Goal: Task Accomplishment & Management: Use online tool/utility

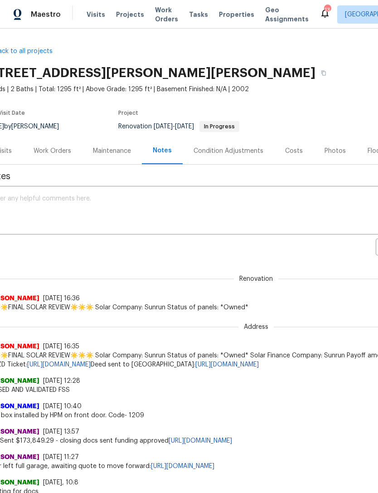
scroll to position [0, 15]
click at [222, 15] on span "Properties" at bounding box center [236, 14] width 35 height 9
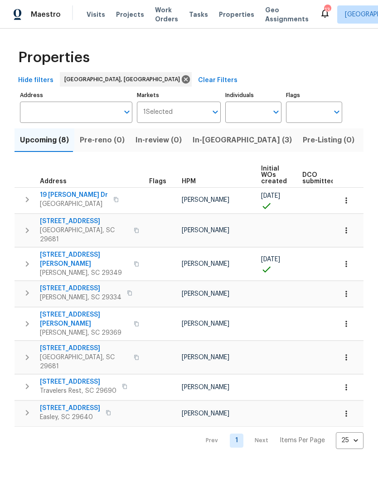
click at [207, 141] on span "In-[GEOGRAPHIC_DATA] (3)" at bounding box center [242, 140] width 99 height 13
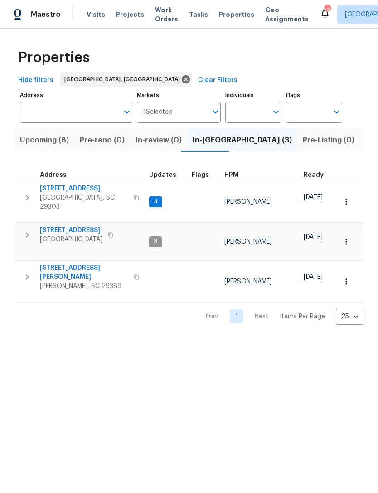
click at [66, 178] on div "Address" at bounding box center [57, 175] width 35 height 6
click at [67, 190] on span "[STREET_ADDRESS]" at bounding box center [84, 188] width 88 height 9
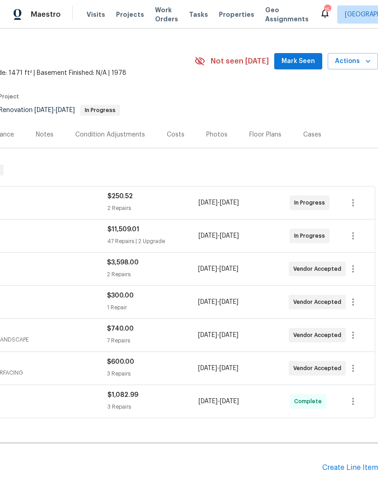
scroll to position [18, 134]
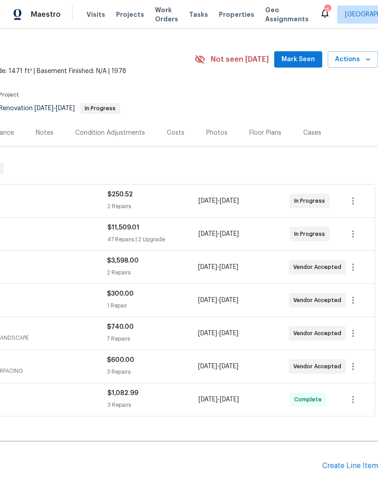
click at [297, 53] on button "Mark Seen" at bounding box center [298, 59] width 48 height 17
click at [349, 56] on span "Actions" at bounding box center [353, 59] width 36 height 11
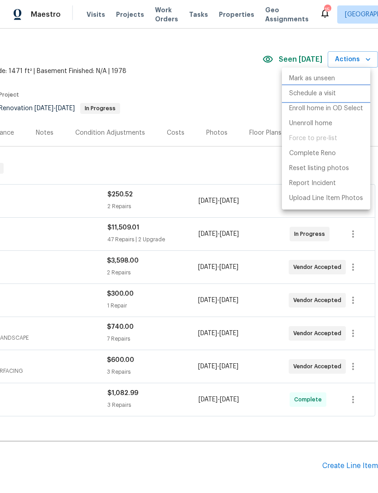
click at [330, 93] on p "Schedule a visit" at bounding box center [312, 94] width 47 height 10
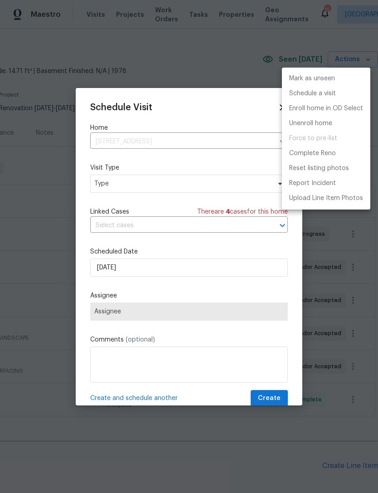
click at [136, 186] on div at bounding box center [189, 246] width 378 height 493
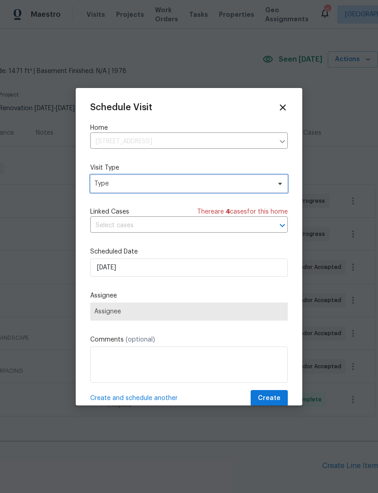
click at [122, 184] on span "Type" at bounding box center [182, 183] width 176 height 9
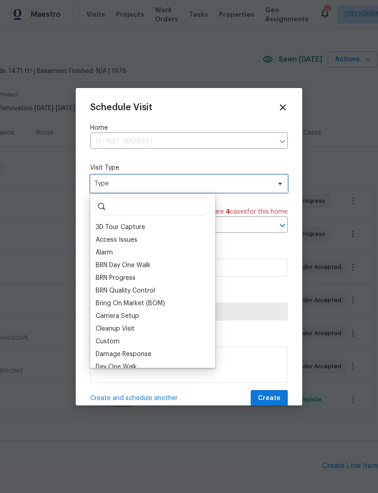
click at [280, 182] on icon at bounding box center [279, 183] width 7 height 7
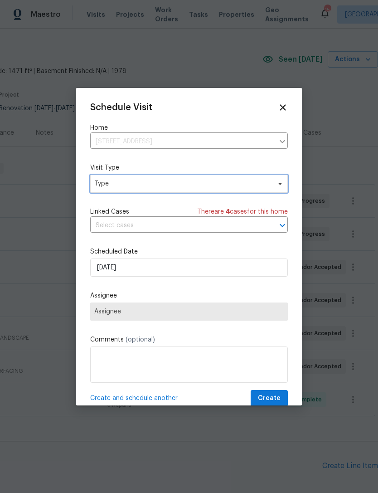
click at [283, 181] on icon at bounding box center [279, 183] width 7 height 7
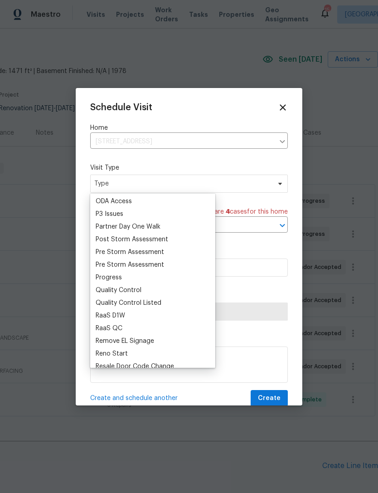
scroll to position [551, 0]
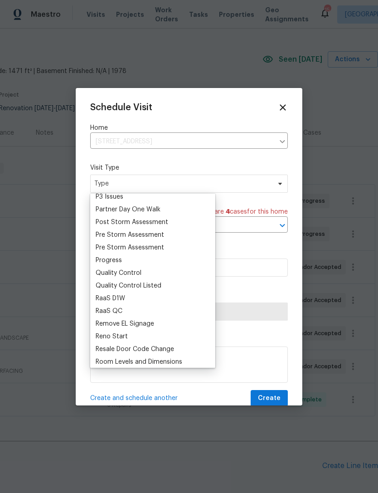
click at [115, 260] on div "Progress" at bounding box center [109, 260] width 26 height 9
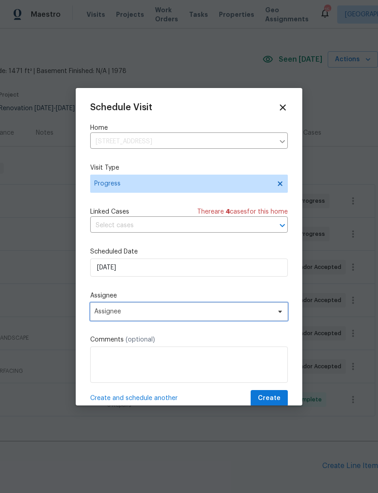
click at [140, 313] on span "Assignee" at bounding box center [183, 311] width 178 height 7
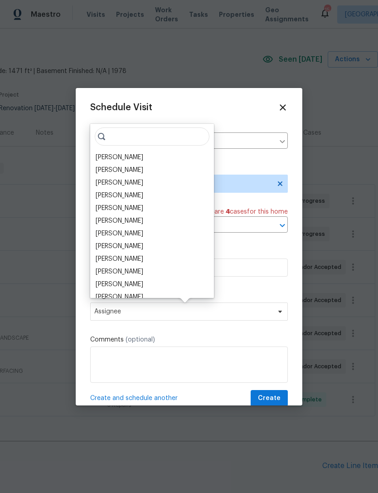
click at [126, 157] on div "[PERSON_NAME]" at bounding box center [120, 157] width 48 height 9
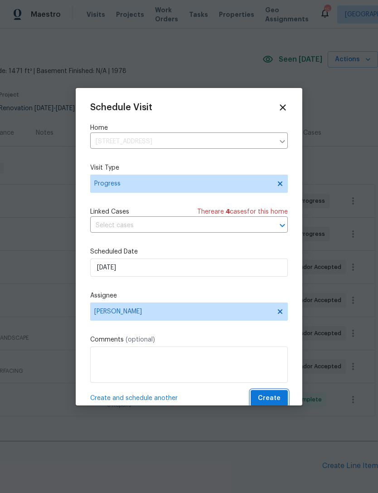
click at [272, 396] on span "Create" at bounding box center [269, 397] width 23 height 11
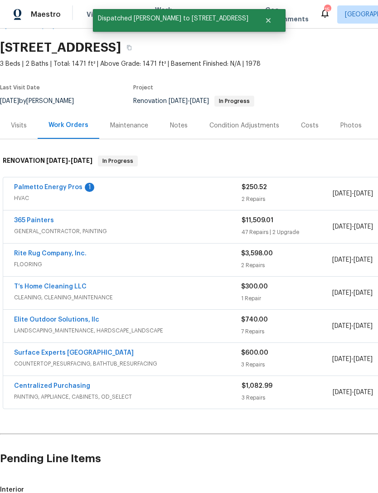
scroll to position [26, 0]
click at [59, 187] on link "Palmetto Energy Pros" at bounding box center [48, 187] width 68 height 6
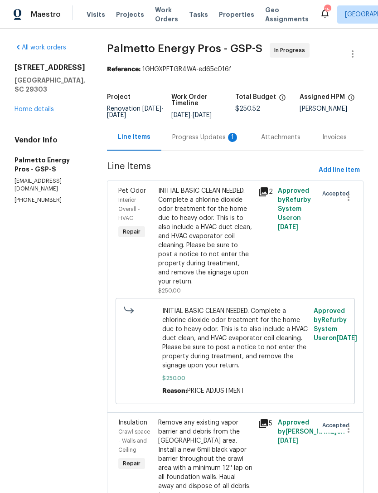
click at [234, 116] on div "10/8/2025 - 10/13/2025" at bounding box center [203, 115] width 64 height 6
click at [235, 117] on div "10/8/2025 - 10/13/2025" at bounding box center [203, 115] width 64 height 6
click at [225, 12] on span "Properties" at bounding box center [236, 14] width 35 height 9
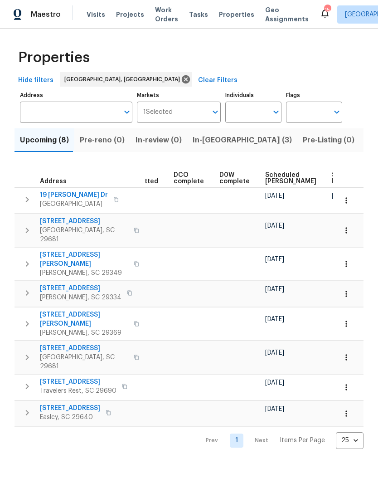
scroll to position [0, 179]
click at [201, 144] on span "In-[GEOGRAPHIC_DATA] (3)" at bounding box center [242, 140] width 99 height 13
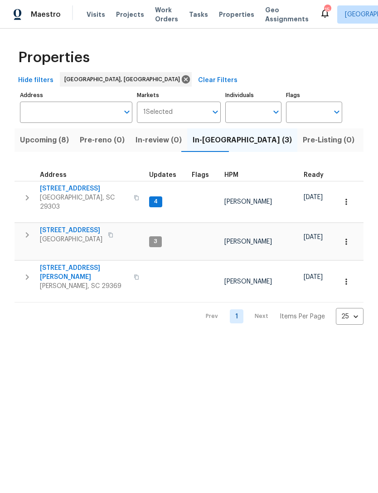
click at [155, 200] on span "4" at bounding box center [155, 202] width 11 height 8
click at [156, 200] on span "4" at bounding box center [155, 202] width 11 height 8
click at [57, 265] on span "[STREET_ADDRESS][PERSON_NAME]" at bounding box center [84, 272] width 88 height 18
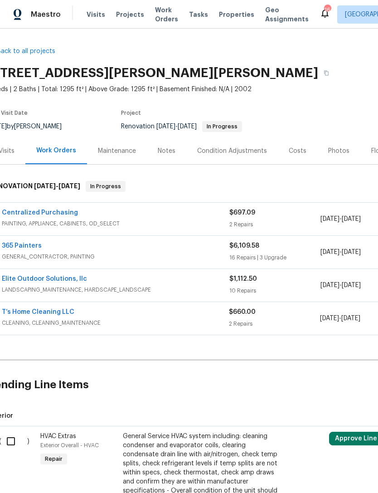
scroll to position [0, 13]
click at [60, 279] on link "Elite Outdoor Solutions, llc" at bounding box center [43, 279] width 85 height 6
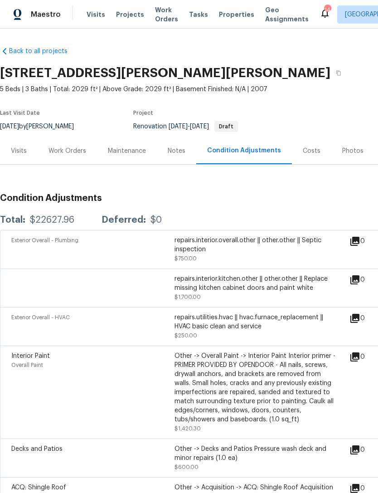
scroll to position [0, 0]
